Goal: Task Accomplishment & Management: Manage account settings

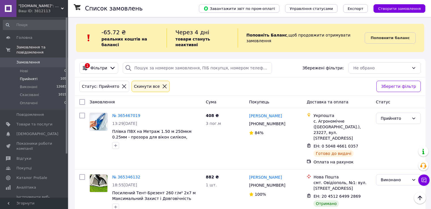
scroll to position [663, 0]
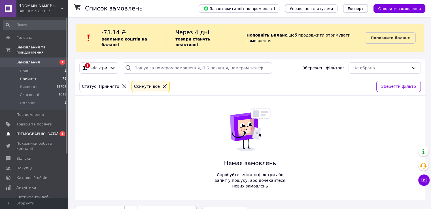
scroll to position [9, 0]
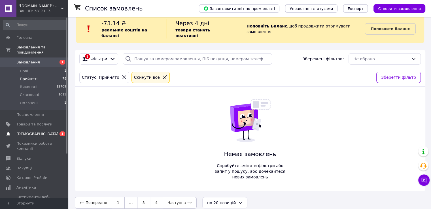
click at [48, 132] on span "[DEMOGRAPHIC_DATA]" at bounding box center [34, 134] width 36 height 5
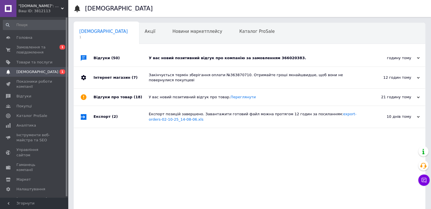
click at [215, 53] on div "У вас новий позитивний відгук про компанію за замовленням 366020383." at bounding box center [256, 58] width 214 height 17
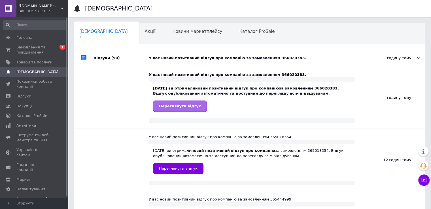
click at [185, 110] on link "Переглянути відгук" at bounding box center [180, 106] width 54 height 11
click at [53, 48] on span "0 1" at bounding box center [60, 50] width 16 height 10
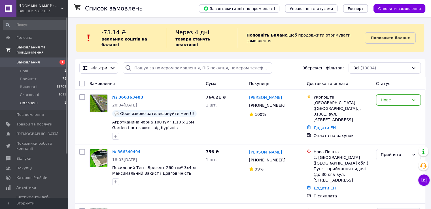
click at [44, 101] on li "Оплачені 1" at bounding box center [35, 104] width 70 height 11
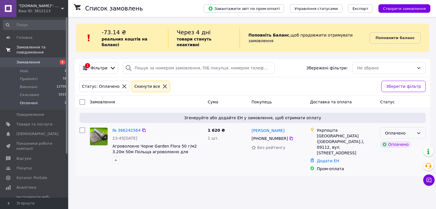
click at [408, 130] on div "Оплачено" at bounding box center [399, 133] width 29 height 6
click at [219, 145] on div "1 620 ₴ 1 шт." at bounding box center [227, 149] width 44 height 49
click at [122, 128] on link "№ 366242564" at bounding box center [126, 130] width 28 height 5
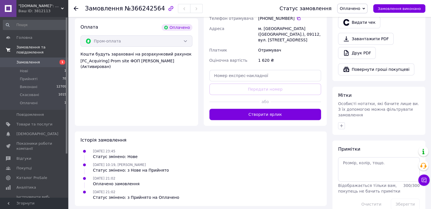
scroll to position [26, 0]
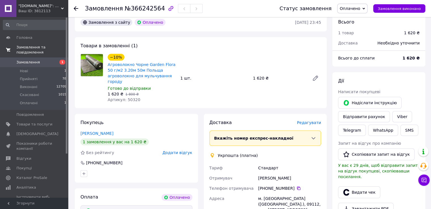
click at [353, 11] on span "Оплачено" at bounding box center [353, 9] width 30 height 10
click at [357, 18] on li "Прийнято" at bounding box center [353, 20] width 30 height 9
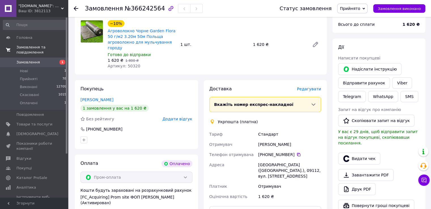
scroll to position [60, 0]
click at [77, 8] on icon at bounding box center [76, 8] width 5 height 5
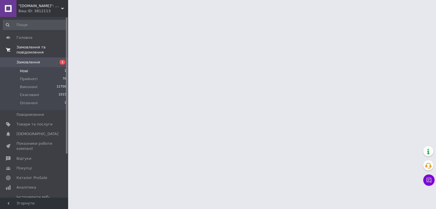
click at [61, 67] on li "Нові 1" at bounding box center [35, 71] width 70 height 8
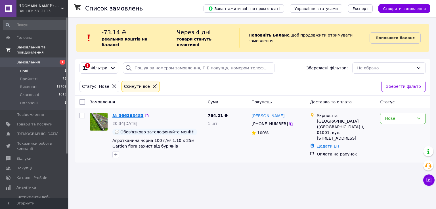
click at [126, 113] on link "№ 366363483" at bounding box center [127, 115] width 31 height 5
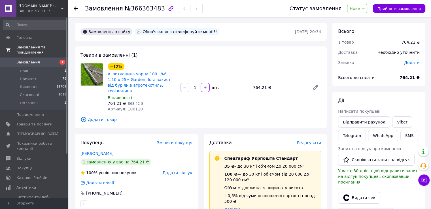
click at [360, 9] on span "Нове" at bounding box center [355, 8] width 10 height 5
click at [365, 22] on li "Прийнято" at bounding box center [361, 20] width 26 height 9
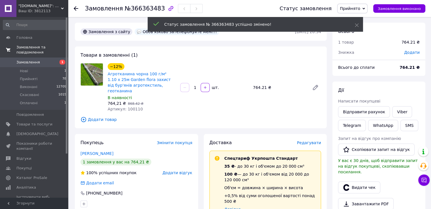
click at [75, 8] on use at bounding box center [76, 8] width 5 height 5
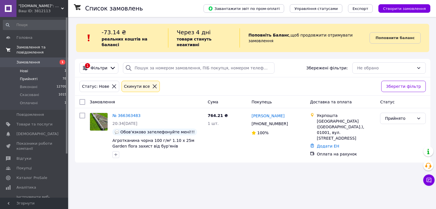
click at [55, 75] on li "Прийняті 78" at bounding box center [35, 79] width 70 height 8
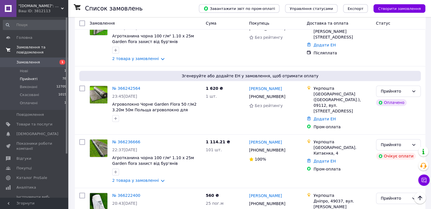
scroll to position [709, 0]
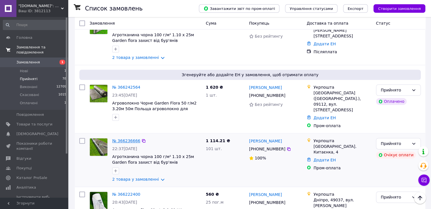
click at [136, 139] on link "№ 366236666" at bounding box center [126, 141] width 28 height 5
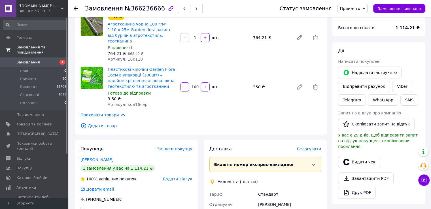
scroll to position [218, 0]
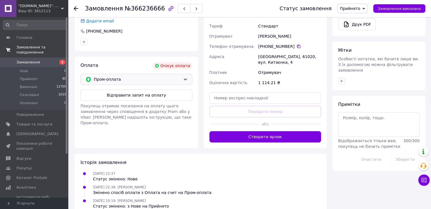
click at [163, 76] on span "Пром-оплата" at bounding box center [137, 79] width 87 height 6
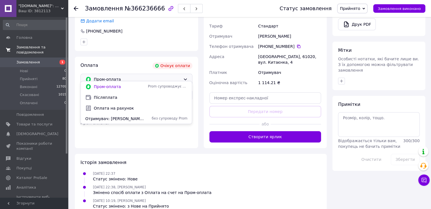
click at [128, 108] on span "Оплата на рахунок" at bounding box center [141, 109] width 94 height 6
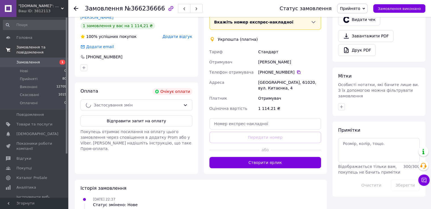
scroll to position [162, 0]
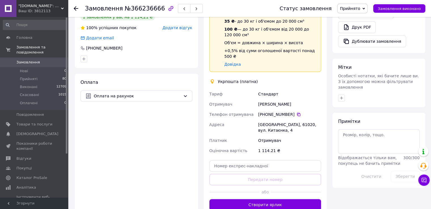
scroll to position [185, 0]
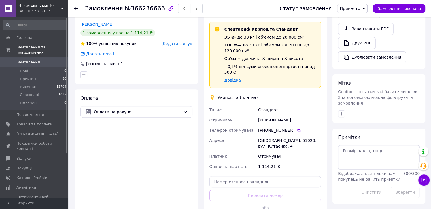
click at [76, 6] on icon at bounding box center [76, 8] width 5 height 5
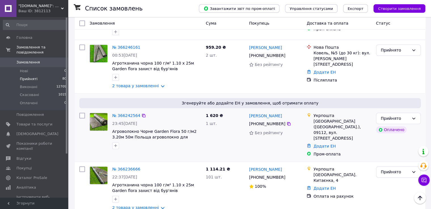
scroll to position [737, 0]
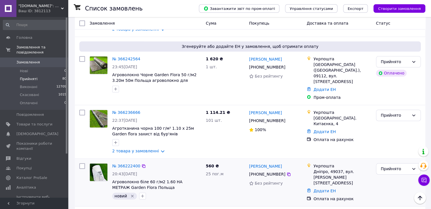
click at [131, 195] on icon "Видалити мітку" at bounding box center [132, 196] width 3 height 3
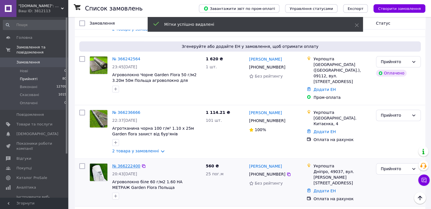
click at [127, 164] on link "№ 366222400" at bounding box center [126, 166] width 28 height 5
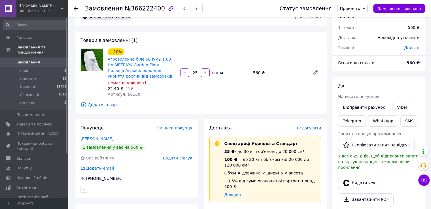
scroll to position [100, 0]
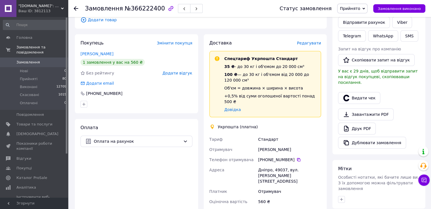
click at [298, 157] on div "+380 50 362 02 22" at bounding box center [289, 160] width 63 height 6
drag, startPoint x: 294, startPoint y: 155, endPoint x: 273, endPoint y: 126, distance: 35.6
click at [297, 158] on icon at bounding box center [299, 160] width 5 height 5
click at [273, 146] on div "Григорій Сидоренко" at bounding box center [289, 150] width 65 height 10
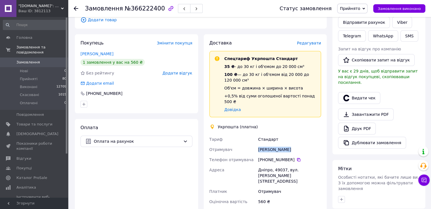
click at [273, 146] on div "Григорій Сидоренко" at bounding box center [289, 150] width 65 height 10
copy div "Григорій Сидоренко"
click at [279, 165] on div "Дніпро, 49037, вул. Марії Сокіл, 14" at bounding box center [289, 176] width 65 height 22
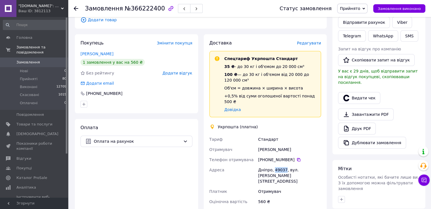
click at [280, 165] on div "Дніпро, 49037, вул. Марії Сокіл, 14" at bounding box center [289, 176] width 65 height 22
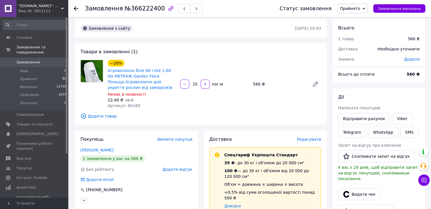
scroll to position [0, 0]
